Goal: Information Seeking & Learning: Check status

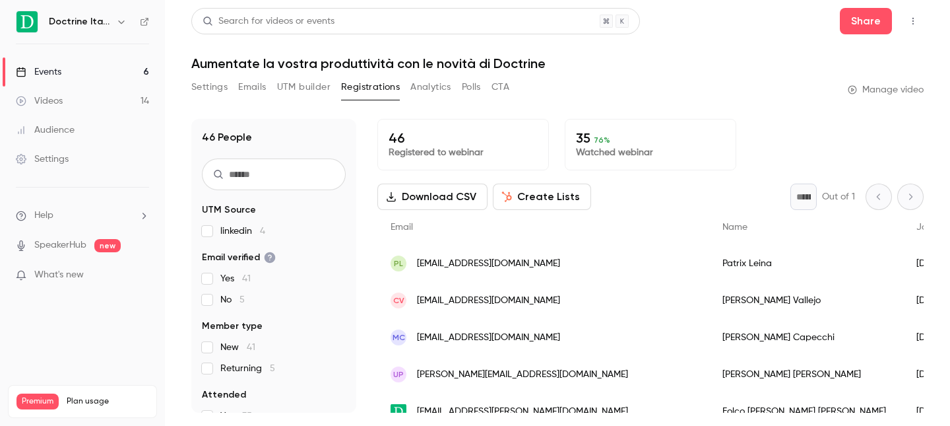
click at [121, 67] on link "Events 6" at bounding box center [82, 71] width 165 height 29
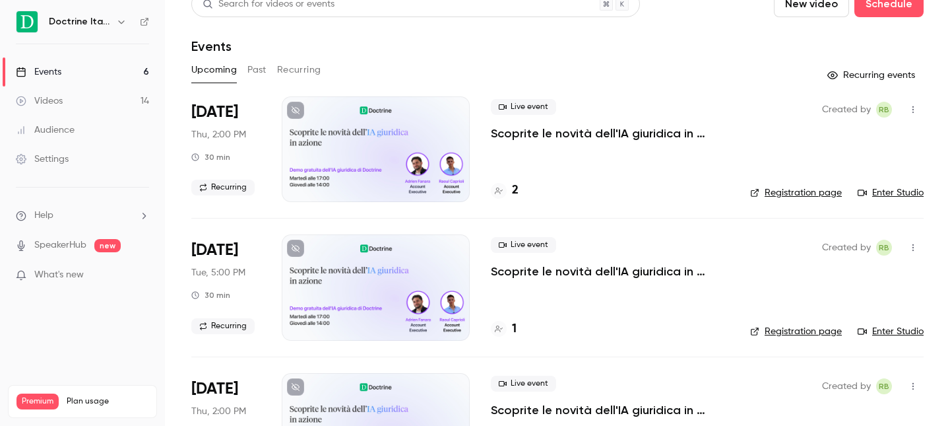
scroll to position [20, 0]
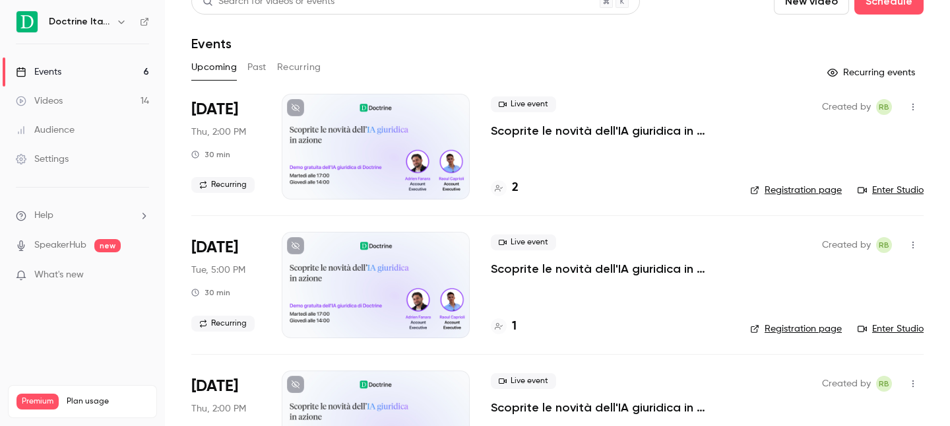
click at [523, 186] on div "2" at bounding box center [610, 188] width 238 height 18
click at [517, 186] on h4 "2" at bounding box center [515, 188] width 7 height 18
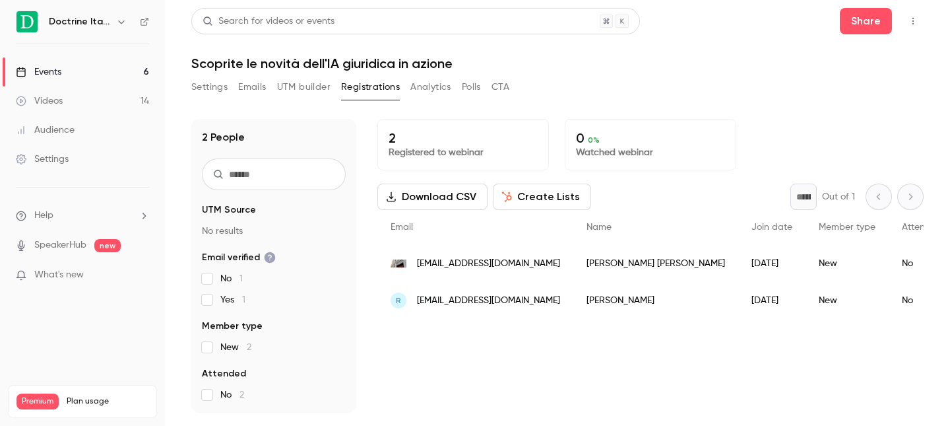
click at [600, 265] on div "[PERSON_NAME]" at bounding box center [656, 263] width 165 height 37
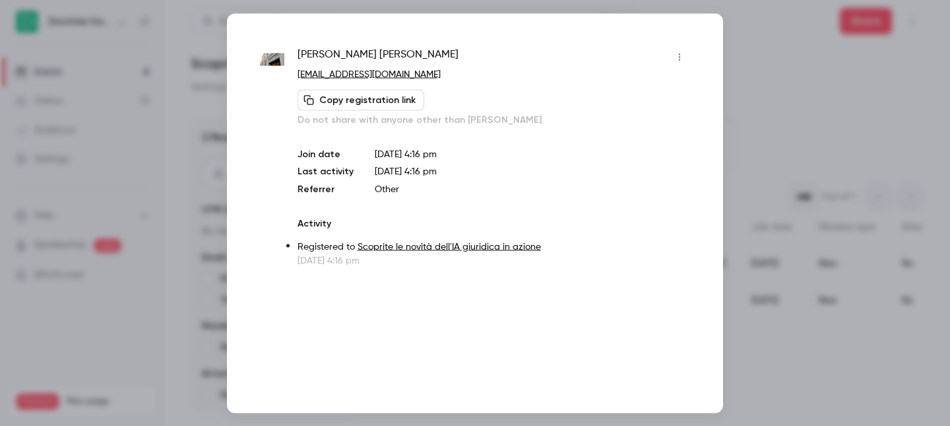
click at [366, 98] on button "Copy registration link" at bounding box center [361, 99] width 127 height 21
click at [345, 75] on link "[EMAIL_ADDRESS][DOMAIN_NAME]" at bounding box center [369, 73] width 143 height 9
click at [140, 122] on div at bounding box center [475, 213] width 950 height 426
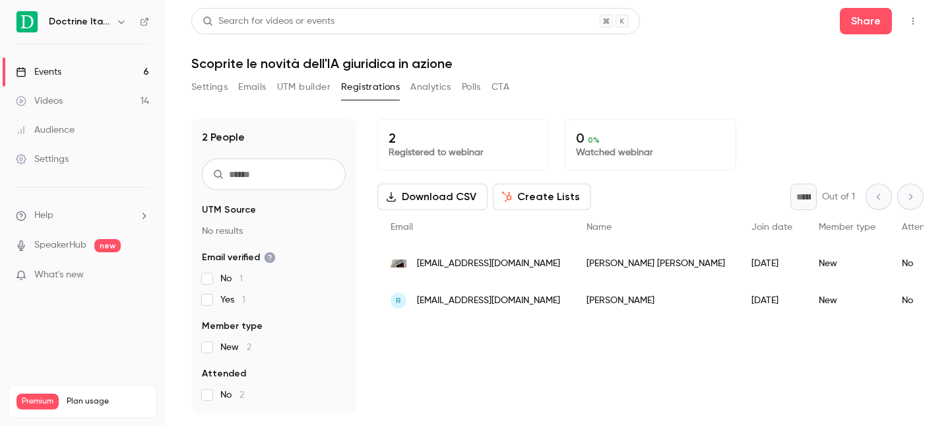
click at [496, 296] on span "[EMAIL_ADDRESS][DOMAIN_NAME]" at bounding box center [488, 301] width 143 height 14
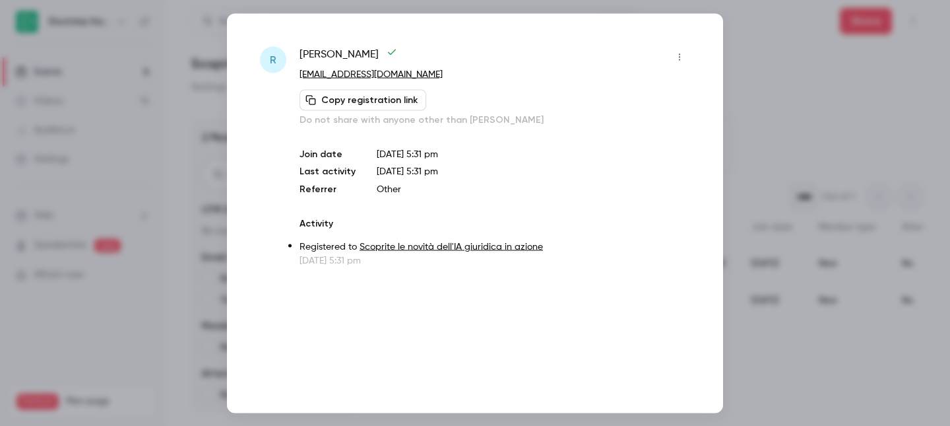
click at [205, 59] on div at bounding box center [475, 213] width 950 height 426
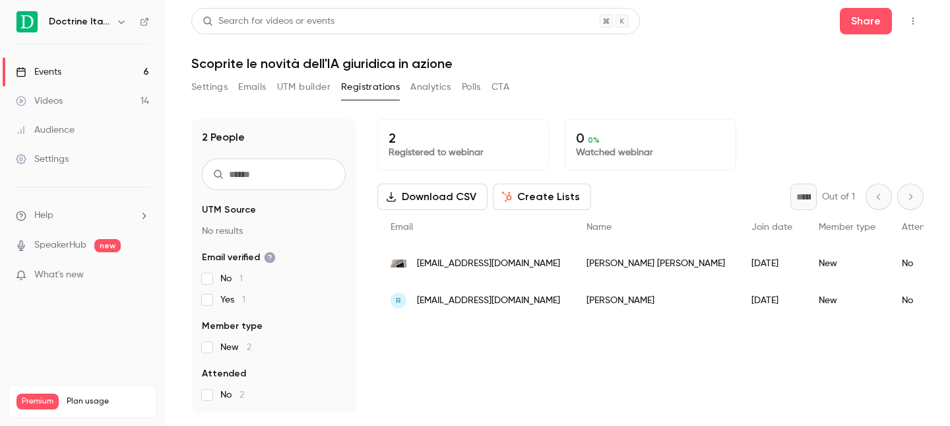
click at [101, 22] on h6 "Doctrine Italia" at bounding box center [80, 21] width 62 height 13
click at [61, 66] on div "Events" at bounding box center [39, 71] width 46 height 13
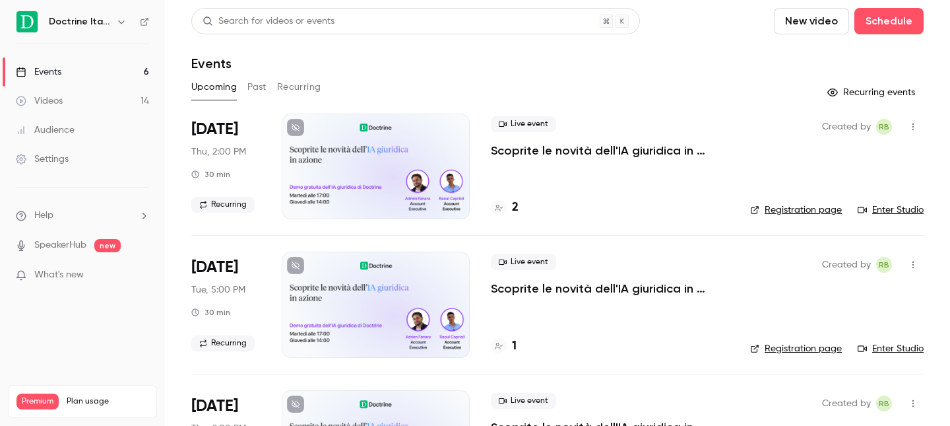
click at [116, 21] on icon "button" at bounding box center [121, 22] width 11 height 11
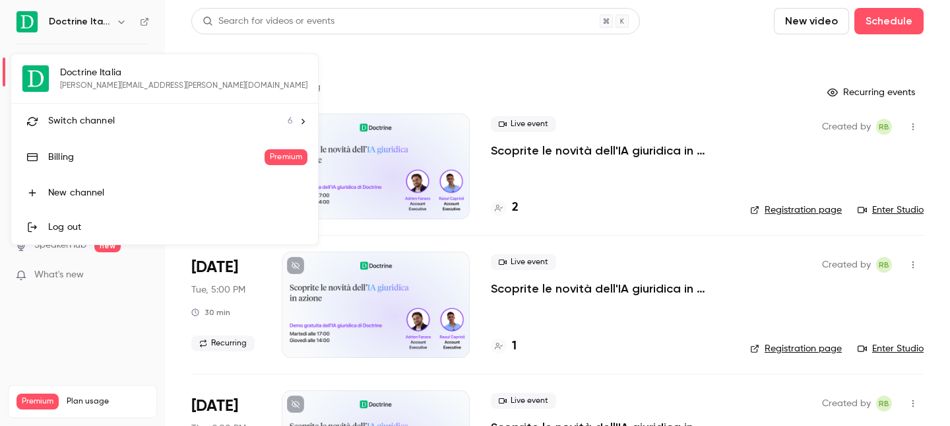
click at [87, 115] on span "Switch channel" at bounding box center [81, 121] width 67 height 14
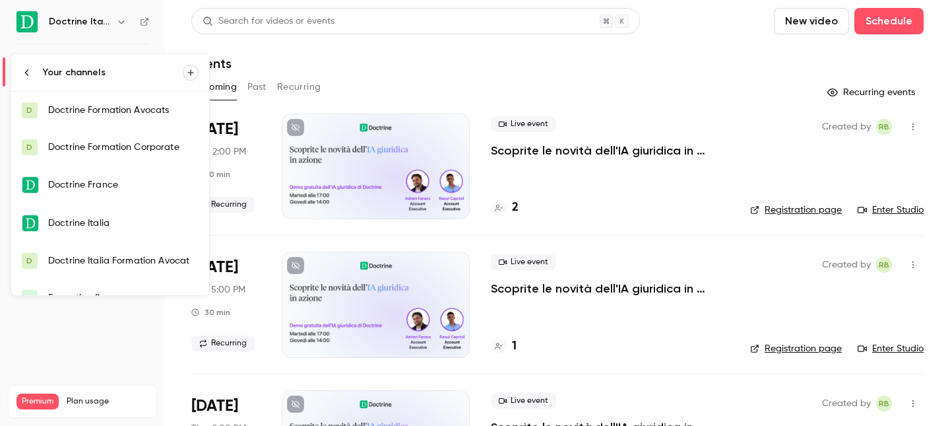
scroll to position [21, 0]
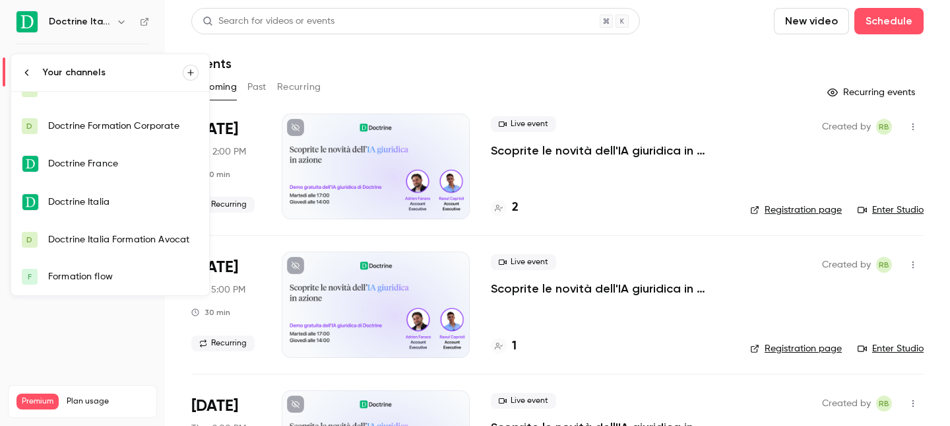
click at [96, 238] on div "Doctrine Italia Formation Avocat" at bounding box center [123, 239] width 150 height 13
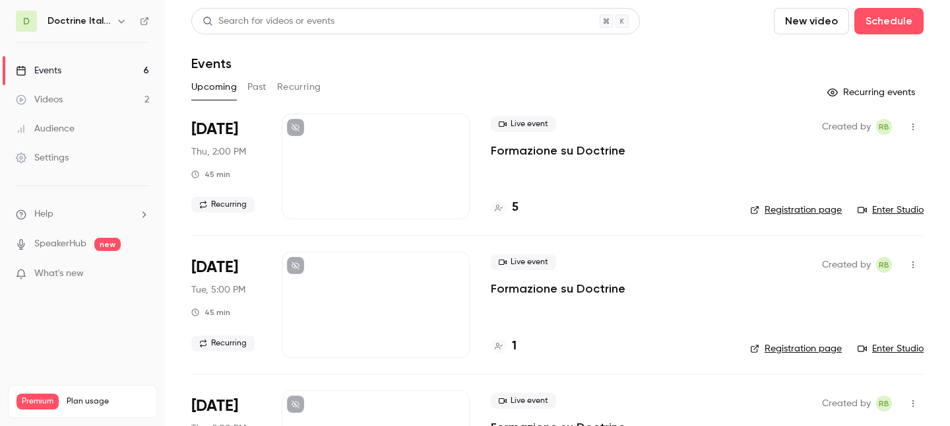
scroll to position [28, 0]
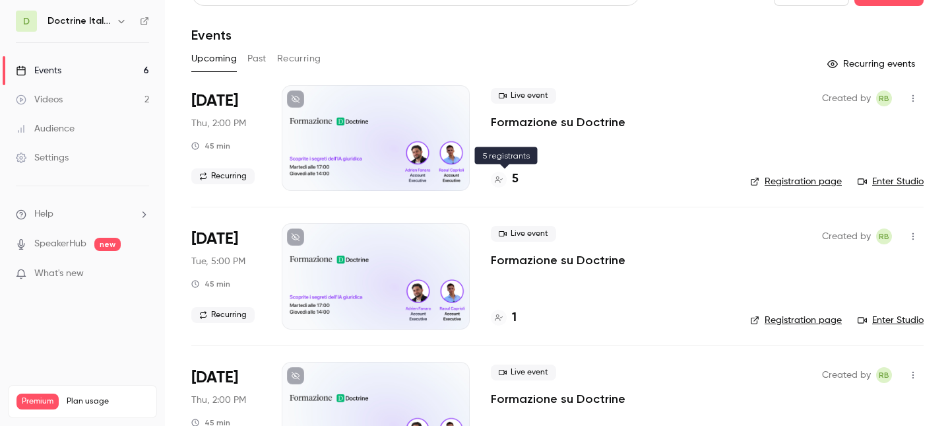
click at [521, 183] on div "5" at bounding box center [610, 179] width 238 height 18
click at [516, 178] on h4 "5" at bounding box center [515, 179] width 7 height 18
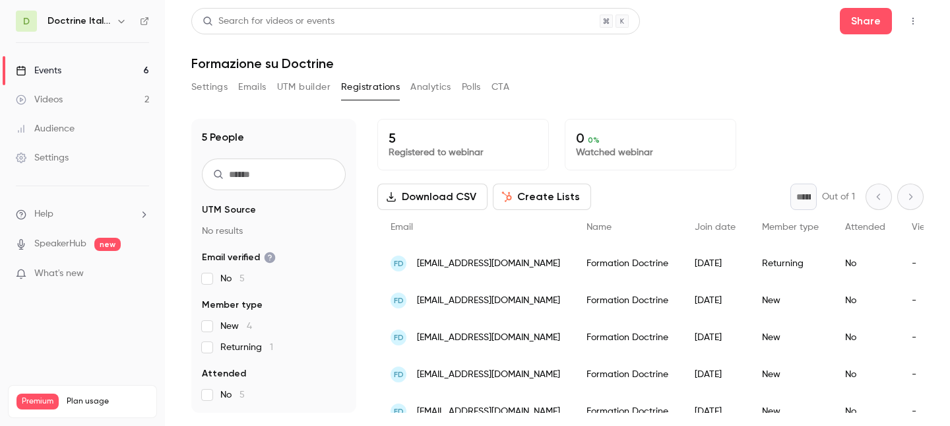
click at [92, 62] on link "Events 6" at bounding box center [82, 70] width 165 height 29
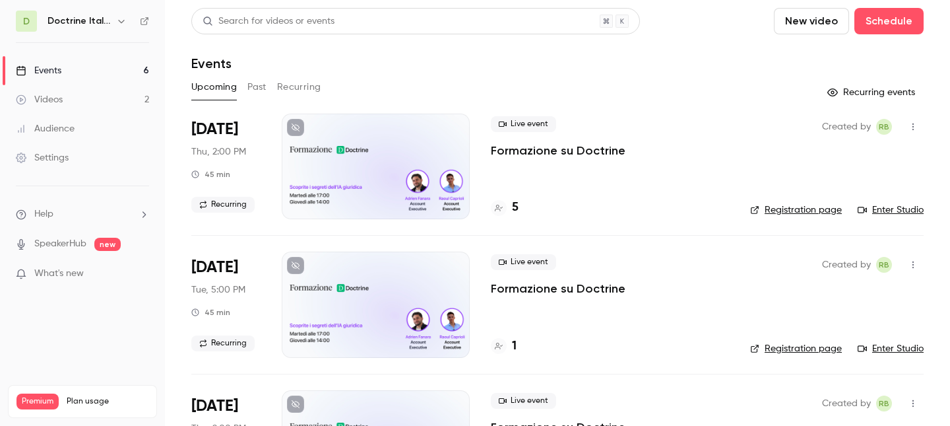
click at [87, 24] on h6 "Doctrine Italia Formation Avocat" at bounding box center [79, 21] width 63 height 13
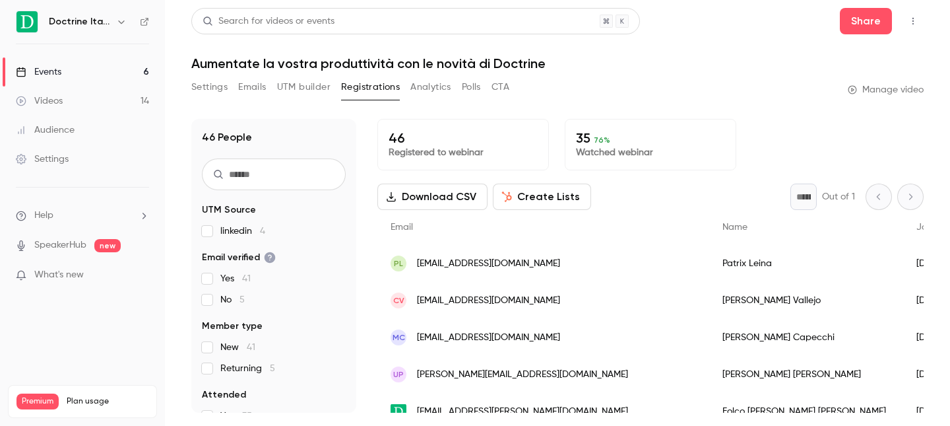
click at [92, 68] on link "Events 6" at bounding box center [82, 71] width 165 height 29
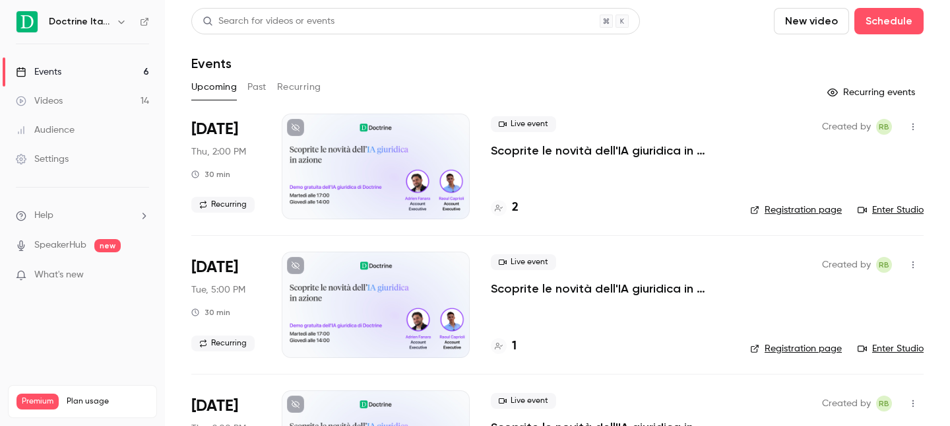
click at [252, 81] on button "Past" at bounding box center [257, 87] width 19 height 21
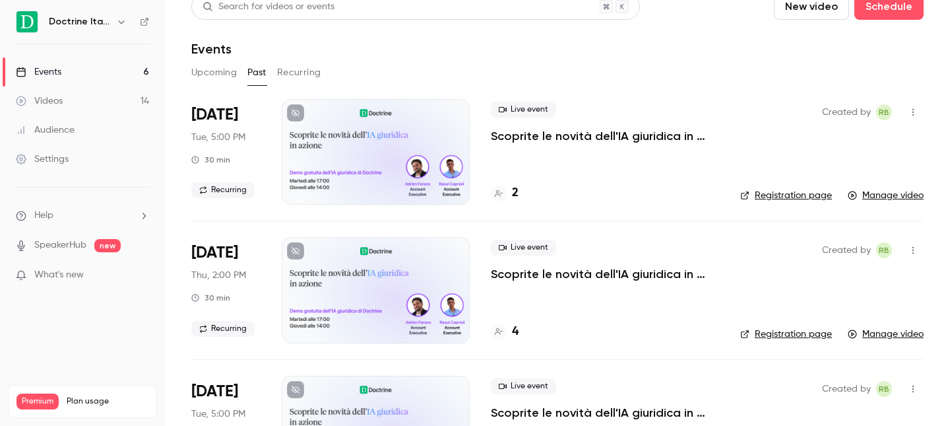
scroll to position [103, 0]
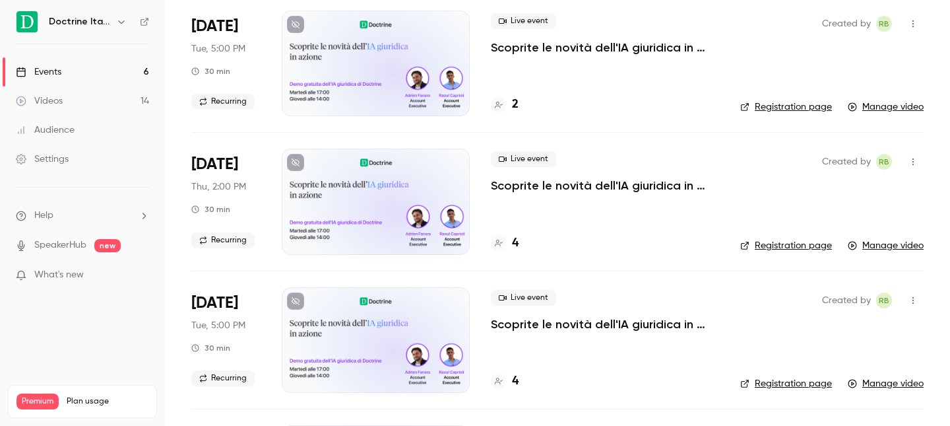
click at [122, 12] on div "Doctrine Italia" at bounding box center [82, 22] width 133 height 22
click at [118, 18] on icon "button" at bounding box center [121, 22] width 11 height 11
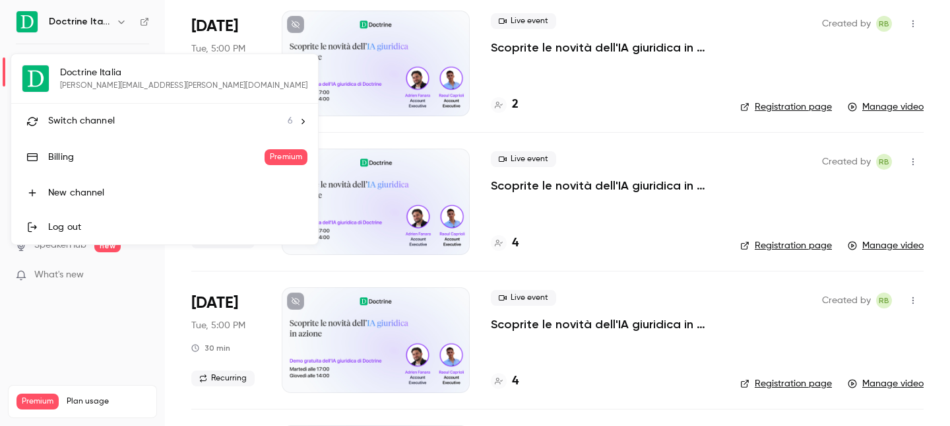
click at [88, 108] on li "Switch channel 6" at bounding box center [164, 121] width 307 height 35
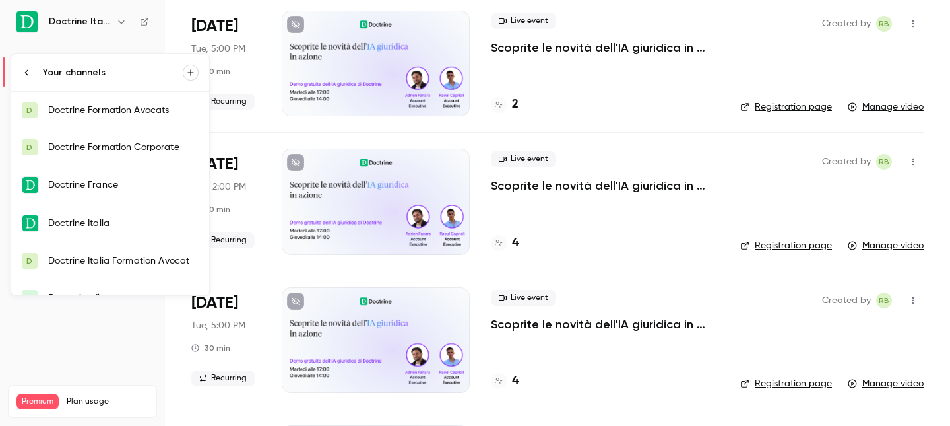
scroll to position [21, 0]
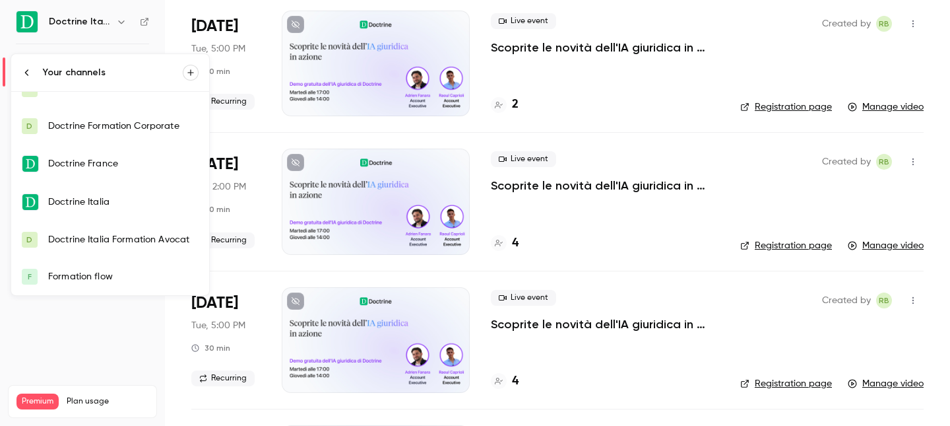
click at [100, 243] on div "Doctrine Italia Formation Avocat" at bounding box center [123, 239] width 150 height 13
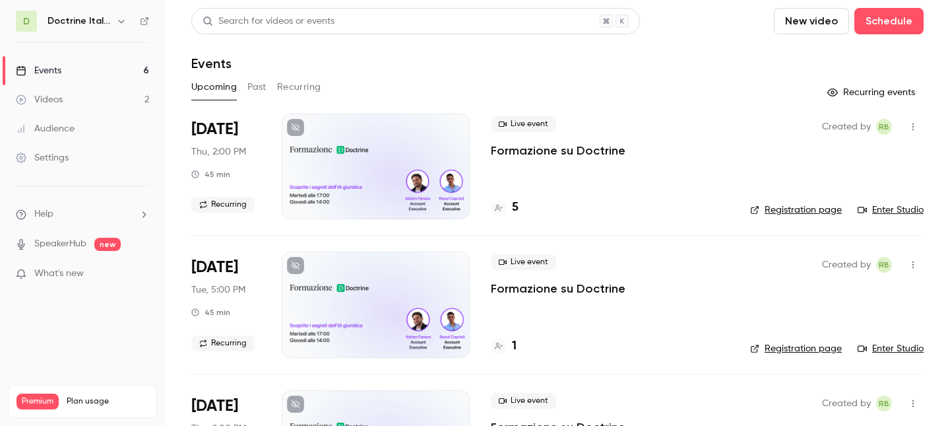
click at [249, 87] on button "Past" at bounding box center [257, 87] width 19 height 21
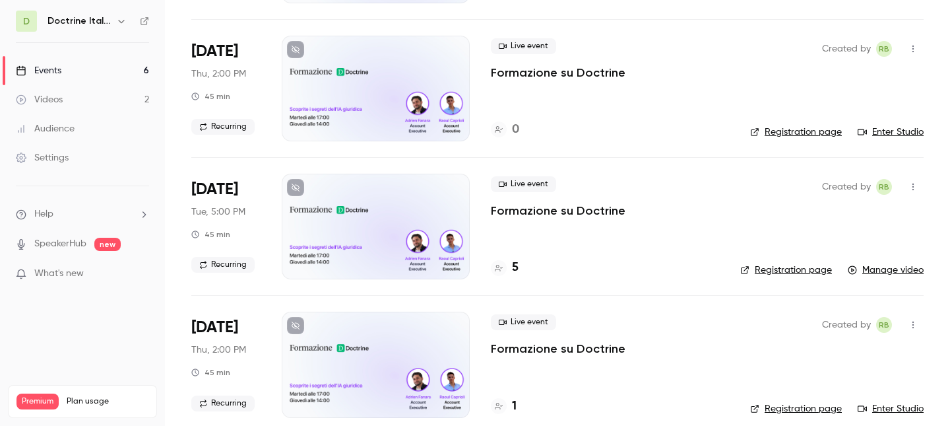
scroll to position [760, 0]
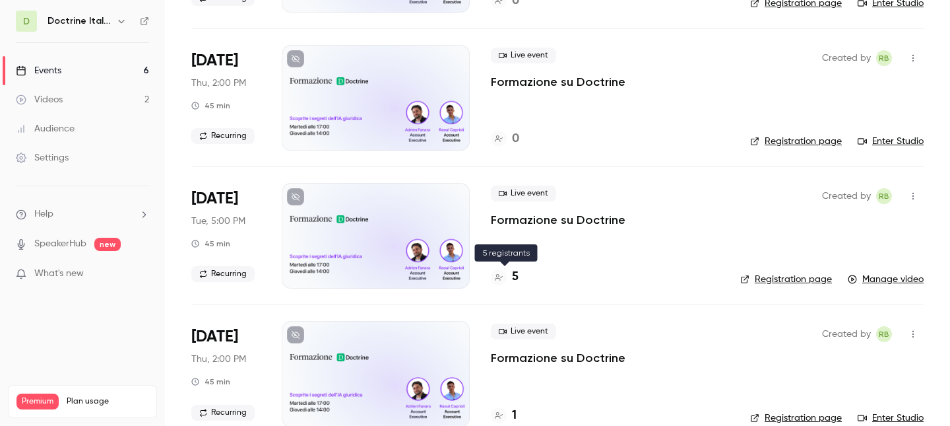
click at [516, 281] on h4 "5" at bounding box center [515, 277] width 7 height 18
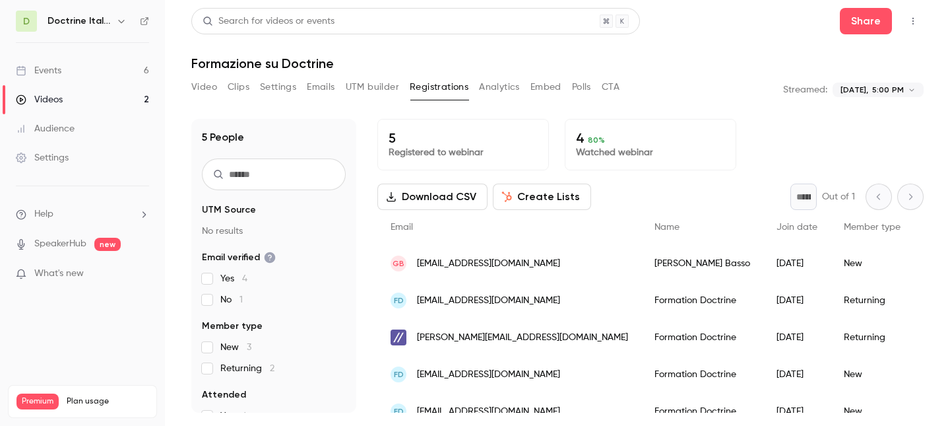
click at [592, 137] on span "80 %" at bounding box center [596, 139] width 17 height 9
click at [582, 137] on p "4 80 %" at bounding box center [650, 138] width 149 height 16
click at [581, 137] on p "4 80 %" at bounding box center [650, 138] width 149 height 16
click at [607, 166] on div "4 80 % Watched webinar" at bounding box center [651, 144] width 172 height 51
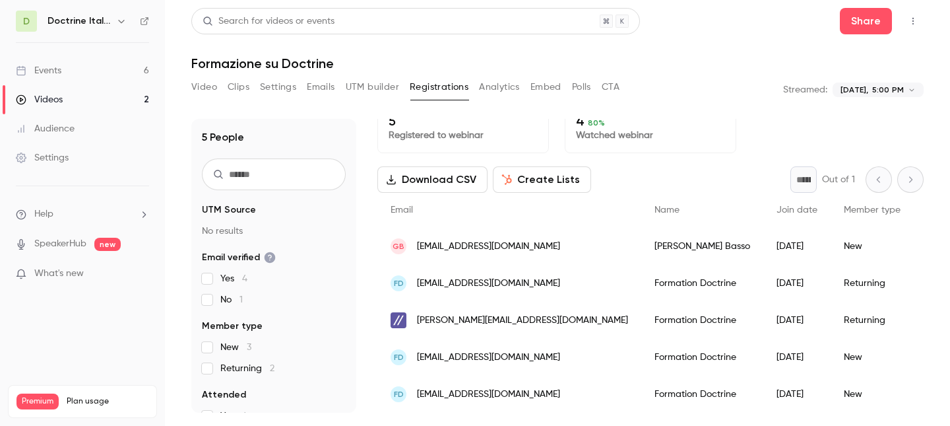
click at [73, 71] on link "Events 6" at bounding box center [82, 70] width 165 height 29
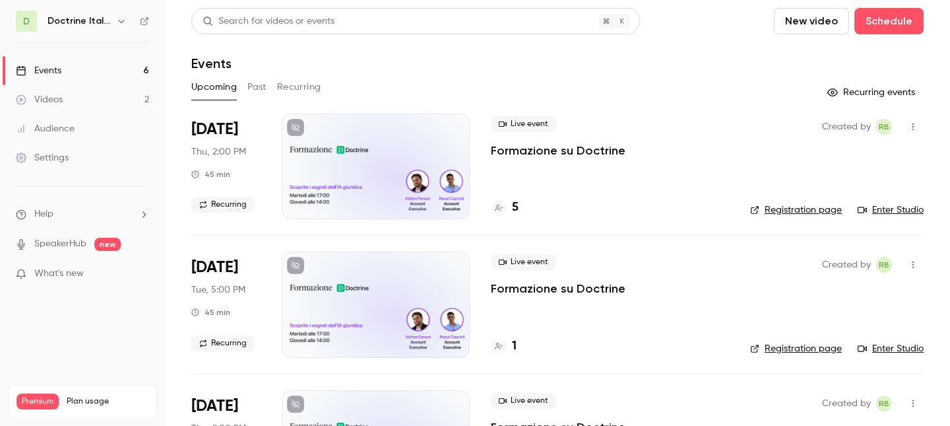
click at [273, 84] on div "Upcoming Past Recurring" at bounding box center [557, 87] width 733 height 21
click at [259, 85] on button "Past" at bounding box center [257, 87] width 19 height 21
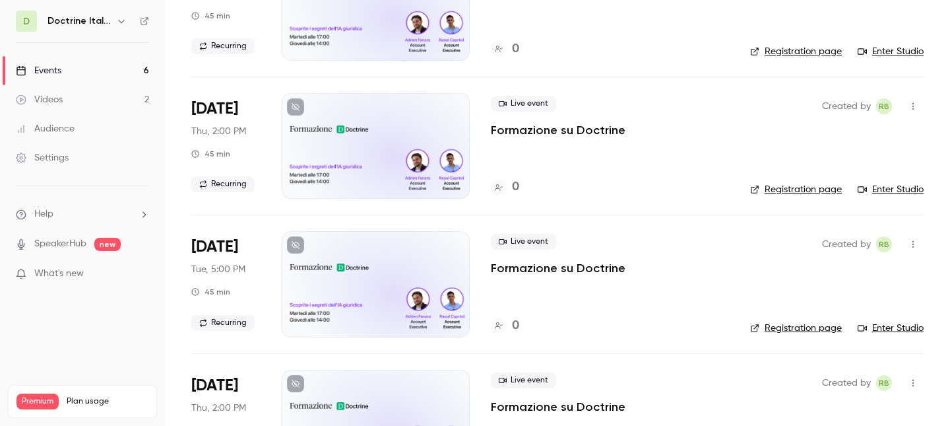
scroll to position [440, 0]
